Goal: Task Accomplishment & Management: Manage account settings

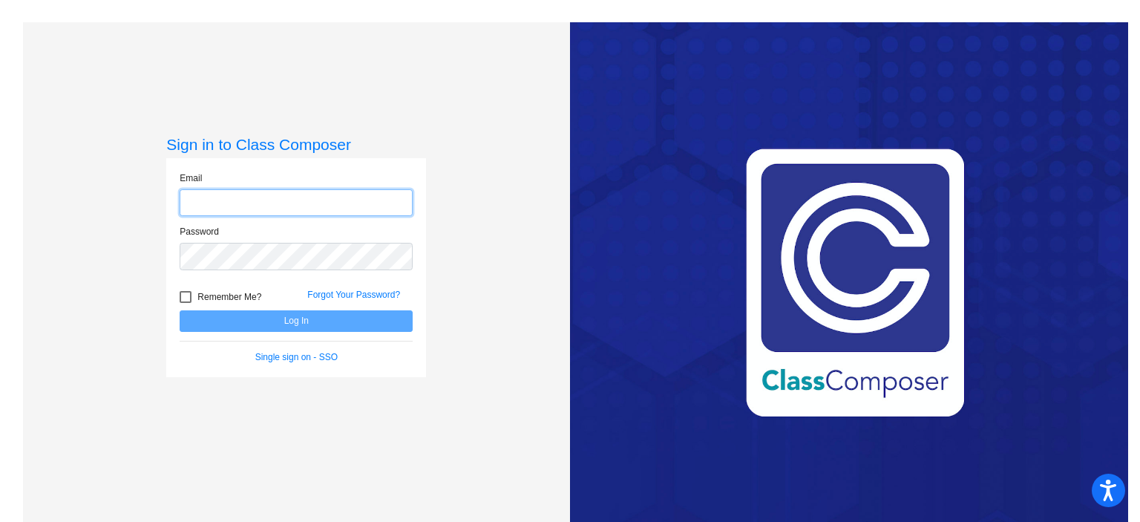
type input "[EMAIL_ADDRESS][DOMAIN_NAME]"
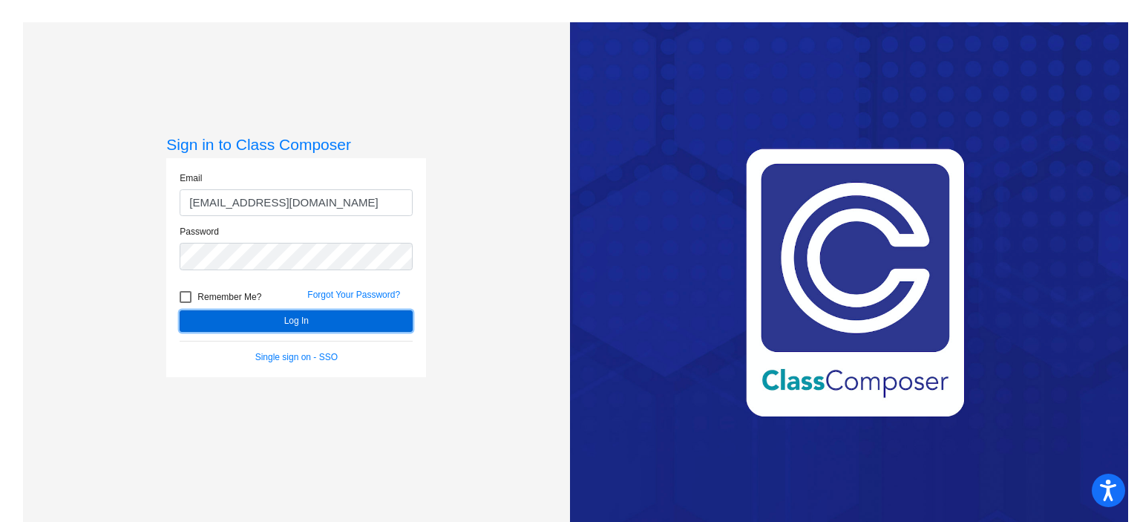
click at [205, 323] on button "Log In" at bounding box center [296, 321] width 233 height 22
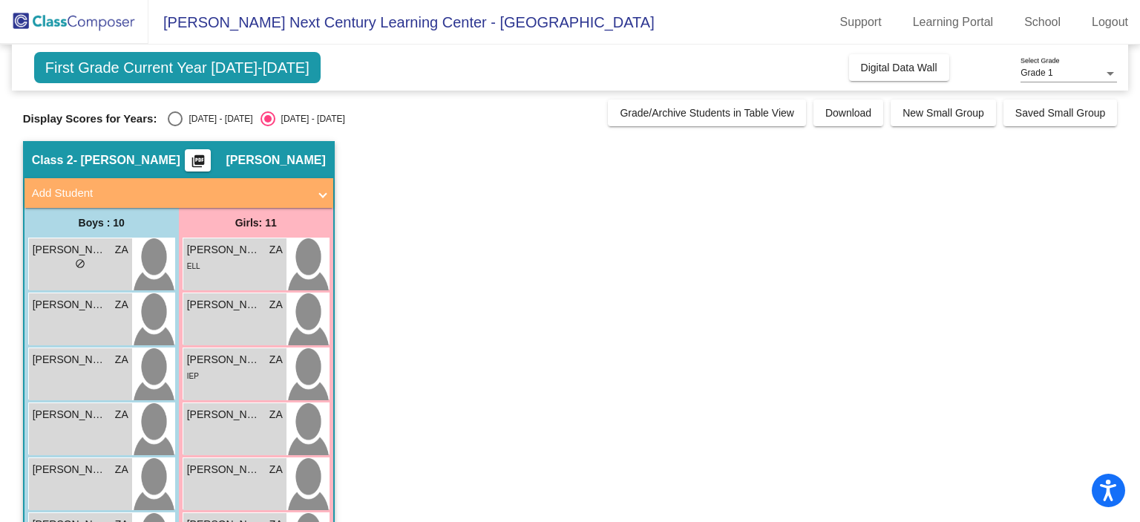
click at [186, 95] on div "First Grade Current Year [DATE]-[DATE] Add, Move, or Retain Students Off On Inc…" at bounding box center [570, 455] width 1095 height 821
click at [183, 118] on div "[DATE] - [DATE]" at bounding box center [218, 118] width 70 height 13
click at [175, 126] on input "[DATE] - [DATE]" at bounding box center [174, 126] width 1 height 1
radio input "true"
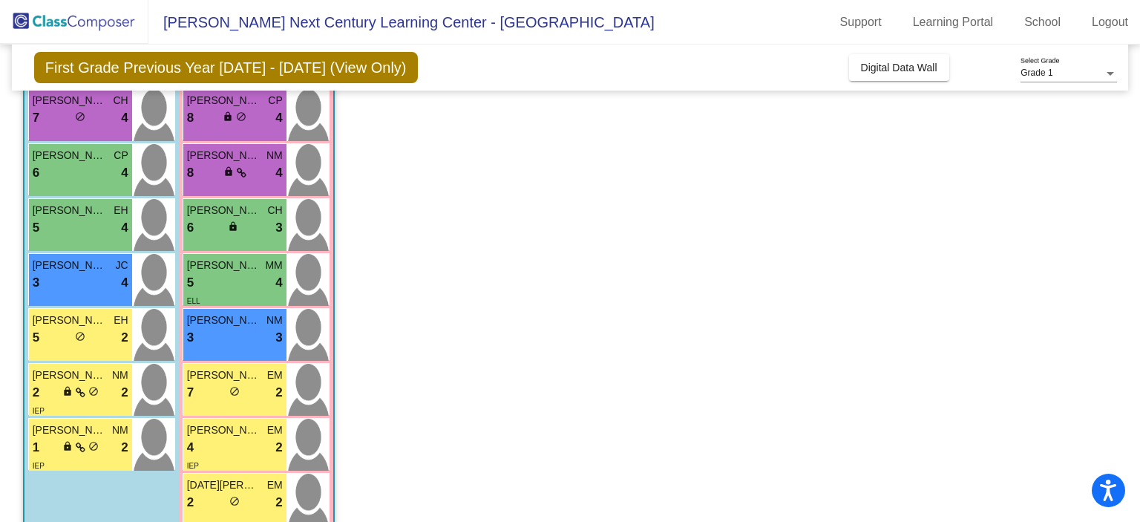
scroll to position [342, 0]
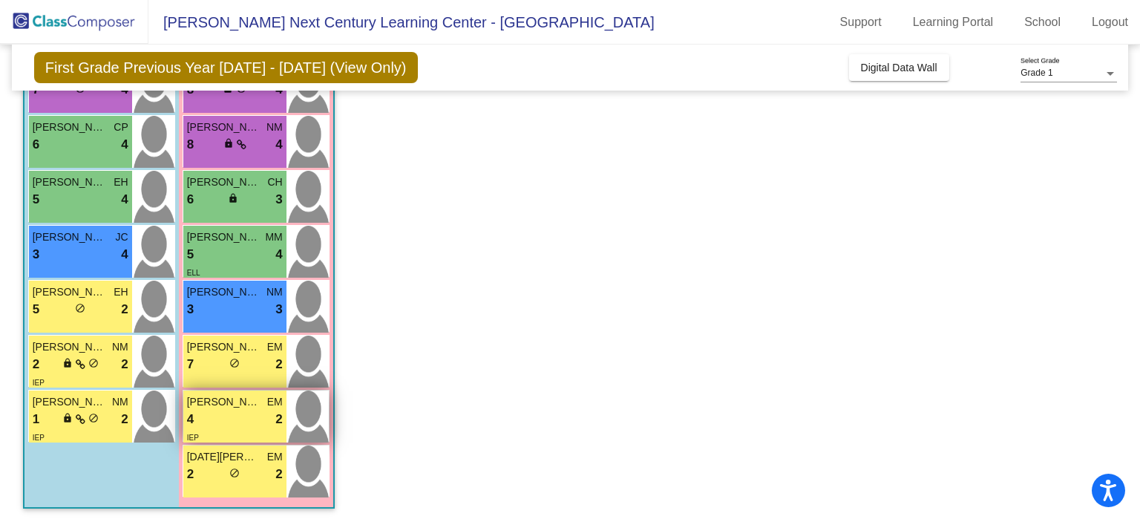
click at [214, 415] on div "4 lock do_not_disturb_alt 2" at bounding box center [235, 419] width 96 height 19
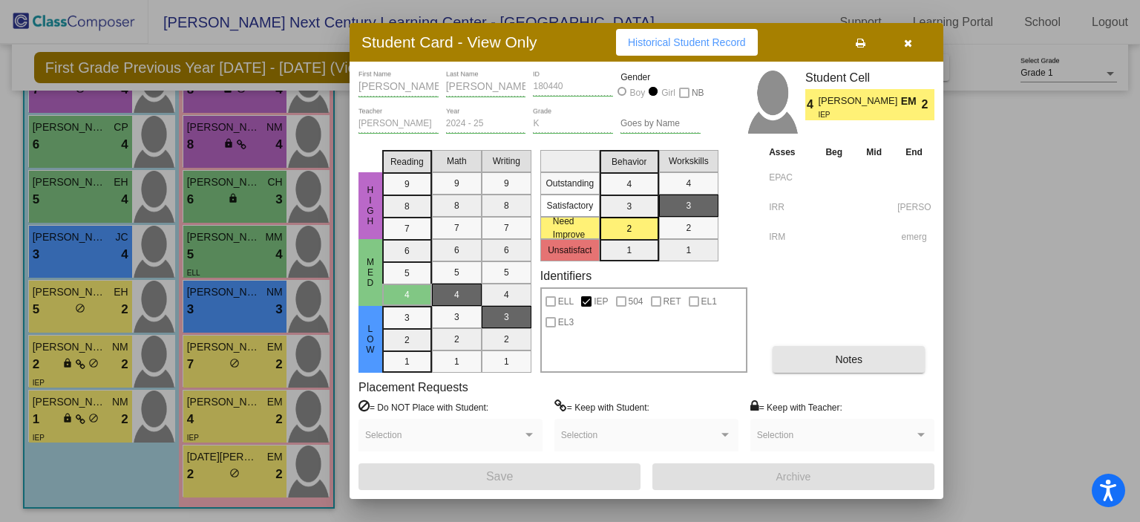
click at [843, 362] on span "Notes" at bounding box center [848, 359] width 27 height 12
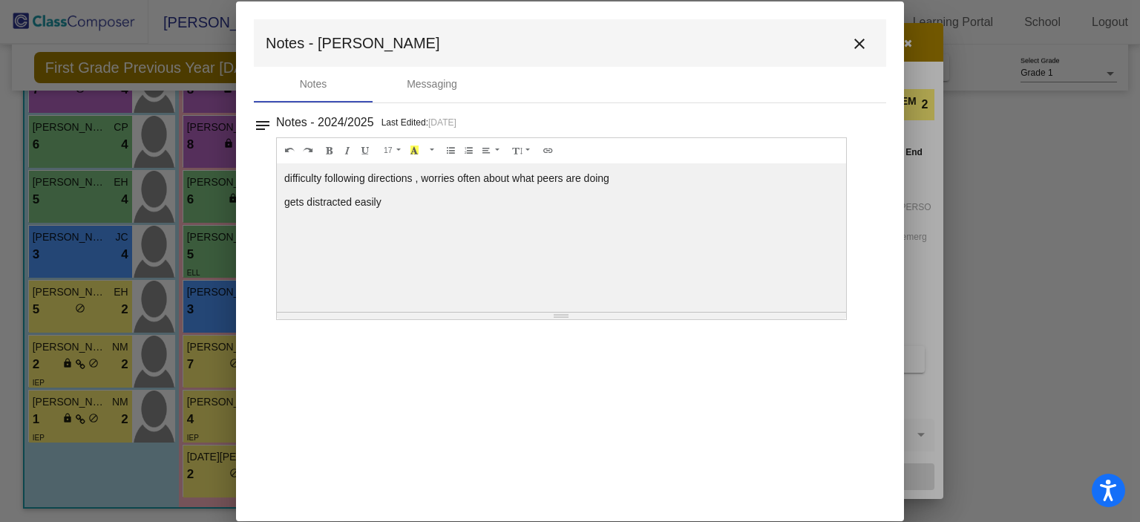
click at [864, 46] on mat-icon "close" at bounding box center [860, 44] width 18 height 18
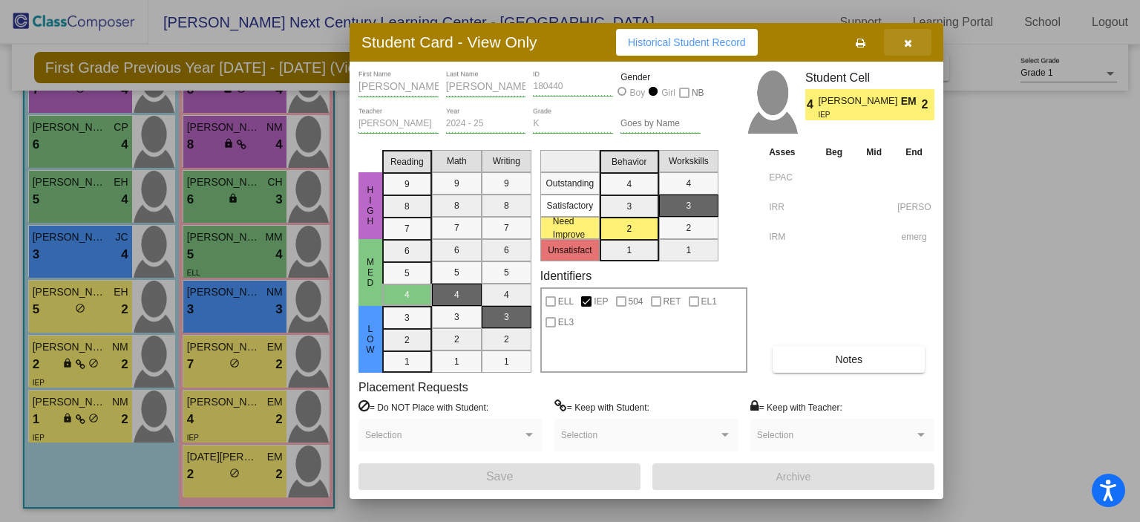
click at [910, 47] on icon "button" at bounding box center [908, 43] width 8 height 10
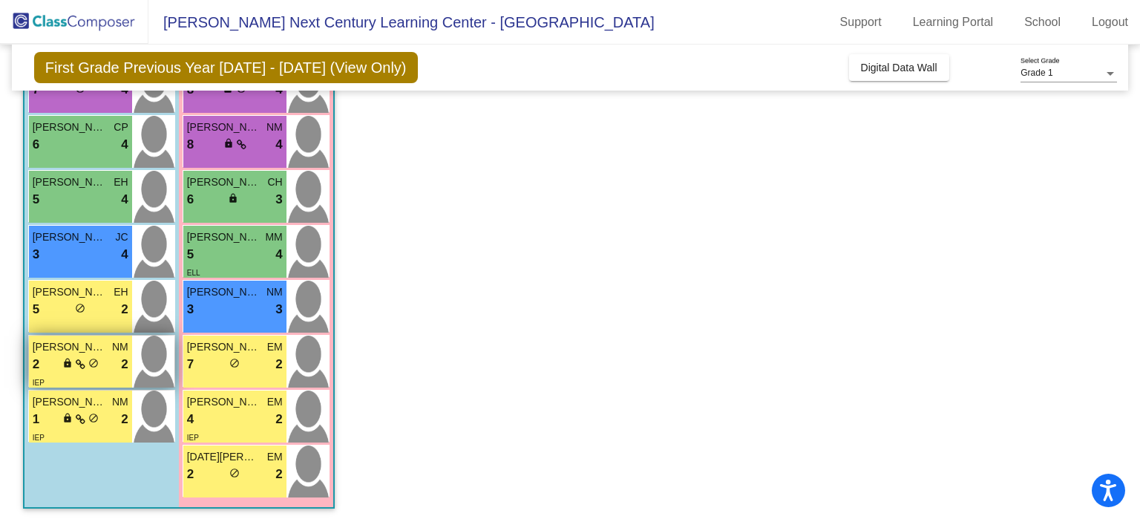
click at [72, 361] on div "lock do_not_disturb_alt" at bounding box center [80, 365] width 36 height 16
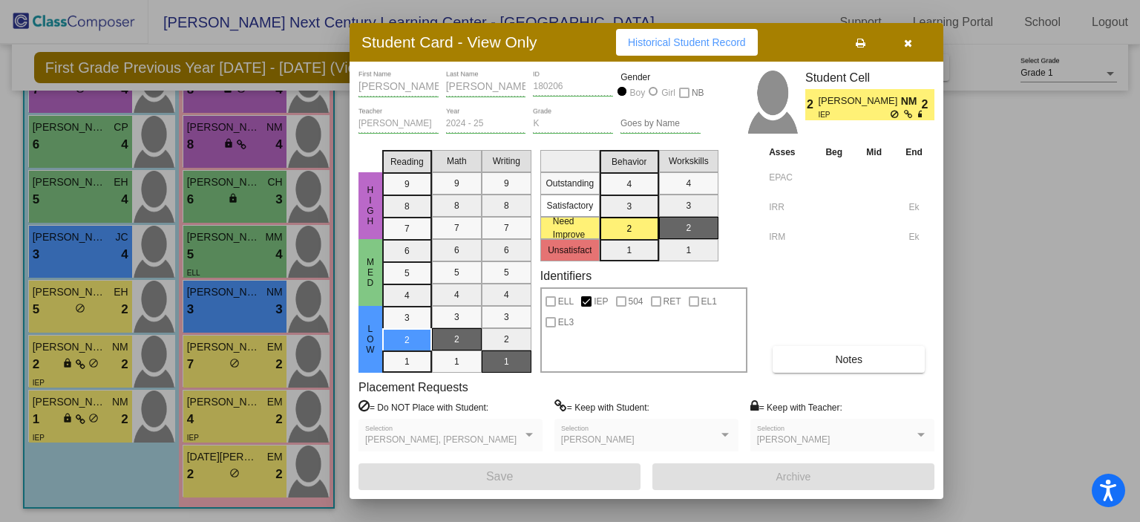
click at [810, 364] on button "Notes" at bounding box center [849, 359] width 152 height 27
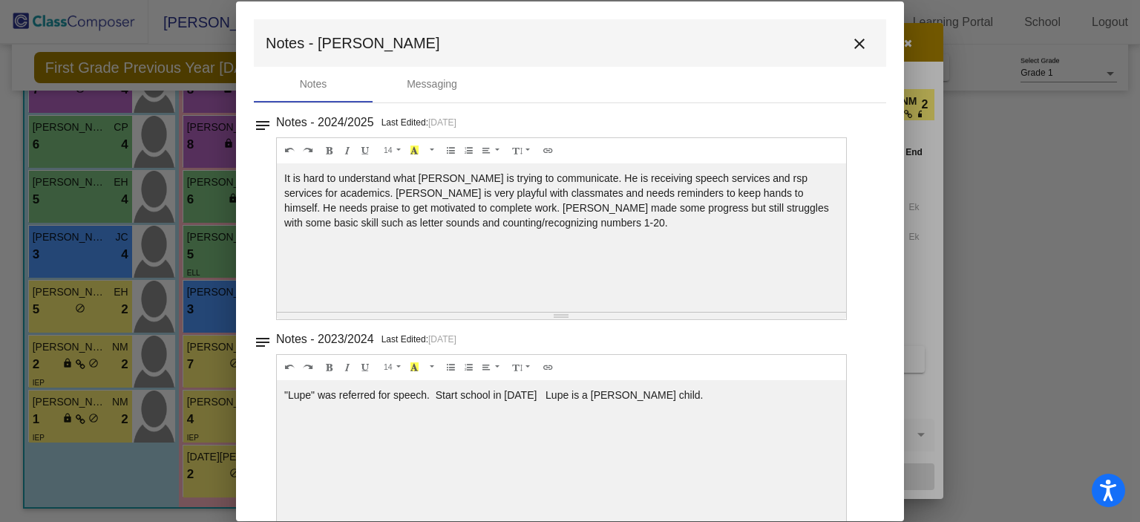
click at [851, 43] on mat-icon "close" at bounding box center [860, 44] width 18 height 18
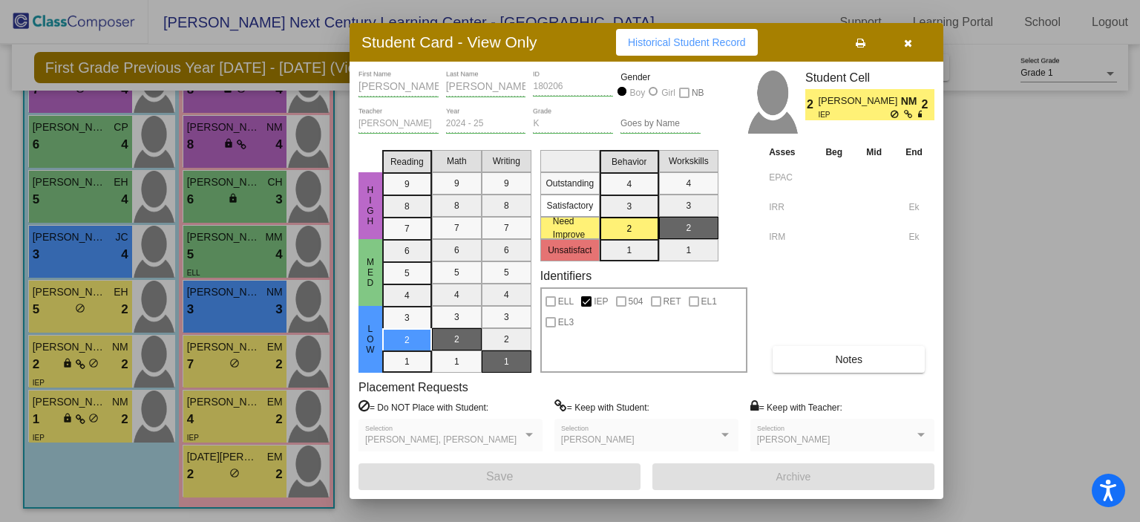
click at [903, 44] on button "button" at bounding box center [908, 42] width 48 height 27
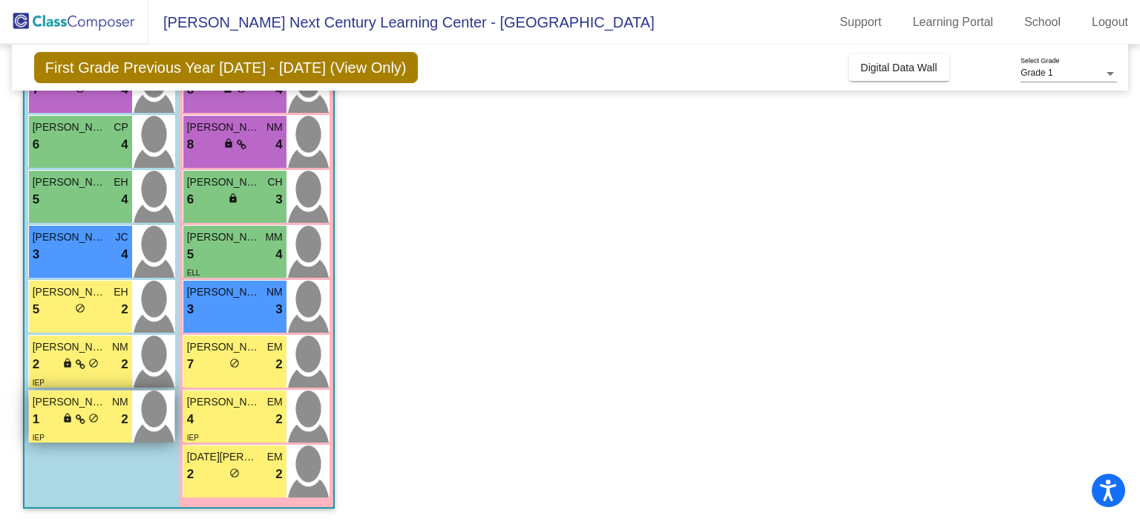
click at [65, 419] on span "lock" at bounding box center [67, 418] width 10 height 10
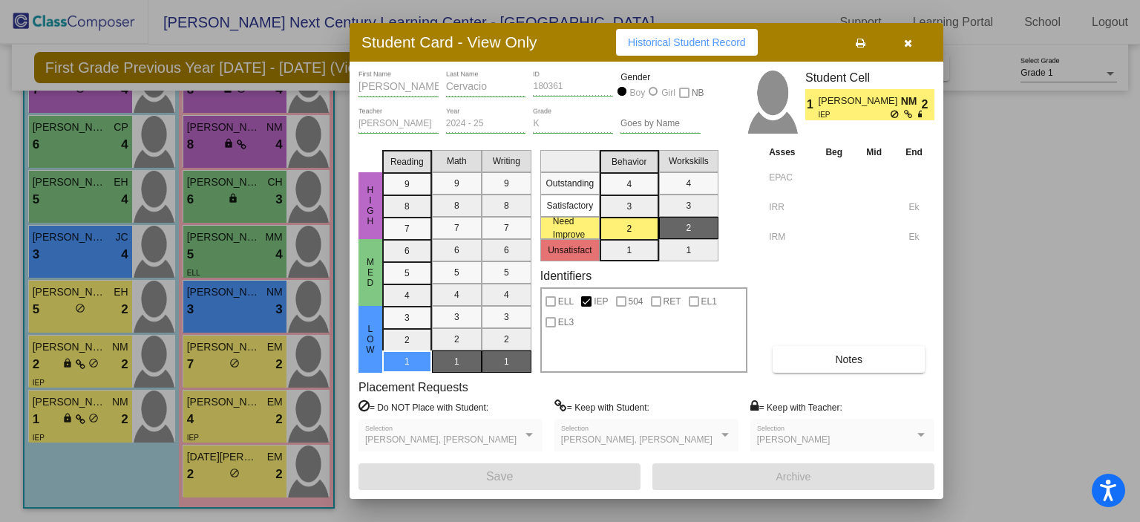
click at [852, 353] on span "Notes" at bounding box center [848, 359] width 27 height 12
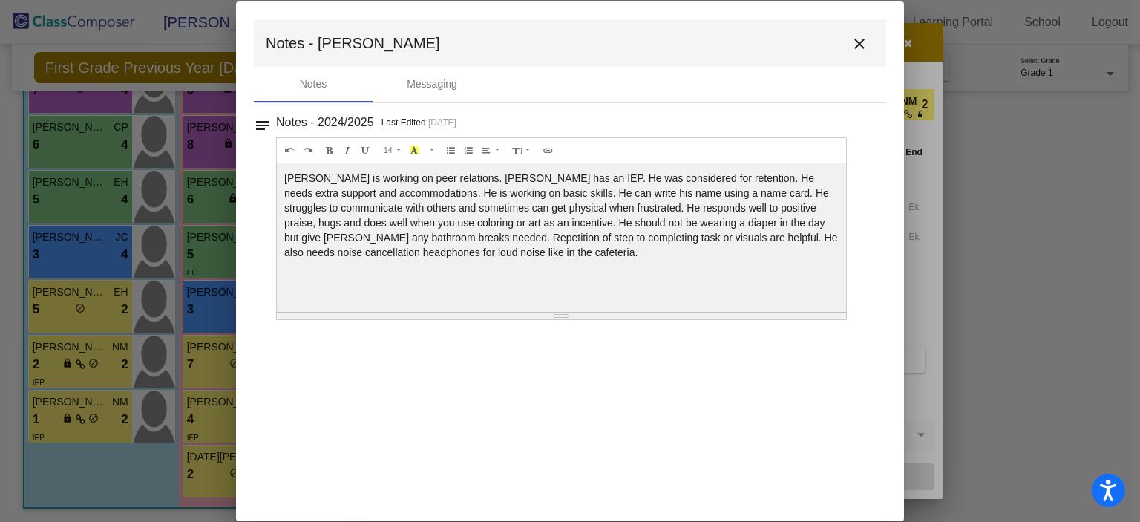
click at [862, 47] on mat-icon "close" at bounding box center [860, 44] width 18 height 18
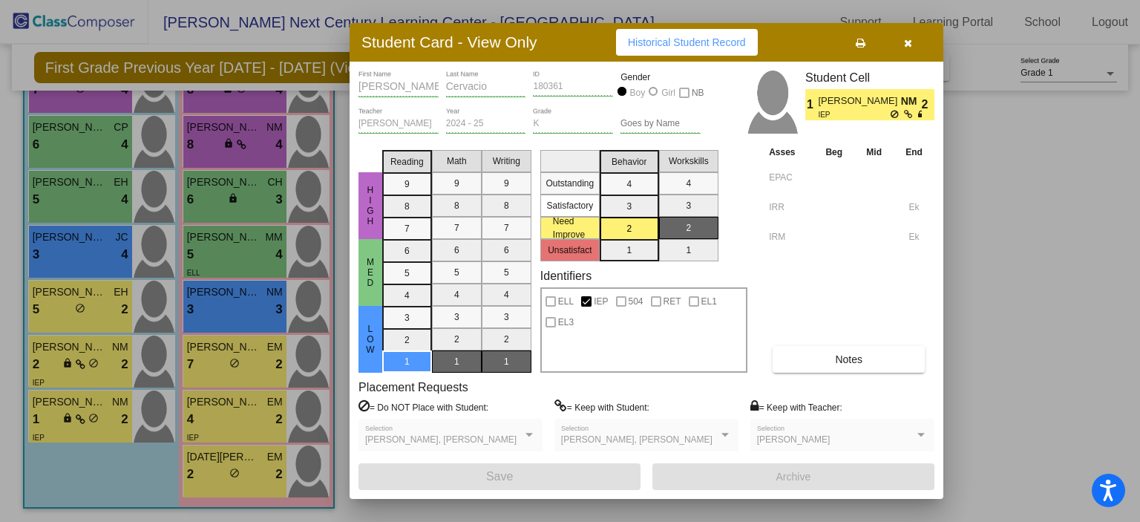
click at [917, 47] on button "button" at bounding box center [908, 42] width 48 height 27
